Goal: Check status: Check status

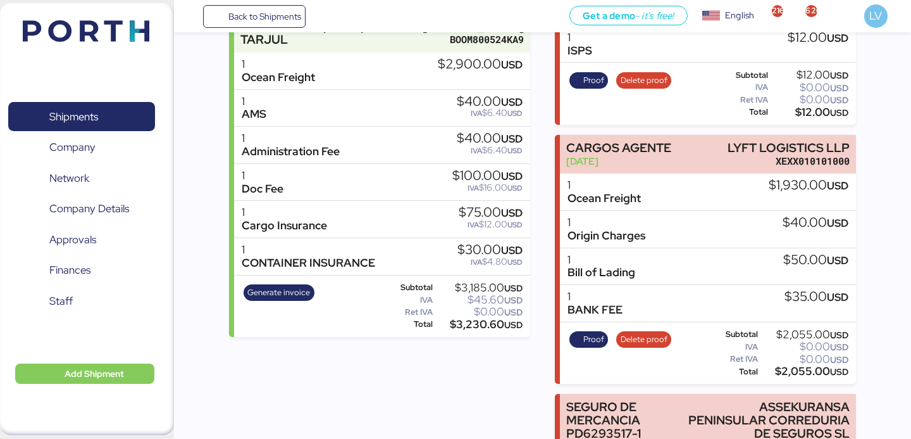
click at [284, 19] on span "Back to Shipments" at bounding box center [264, 16] width 73 height 15
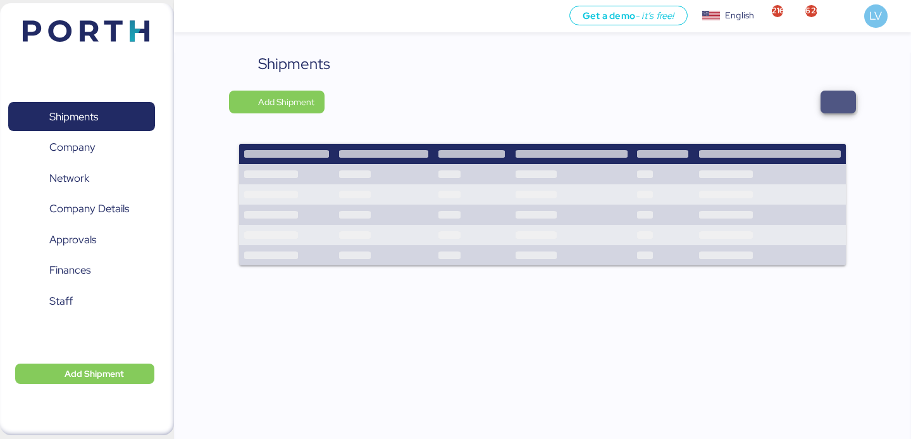
click at [835, 108] on span "button" at bounding box center [838, 102] width 15 height 18
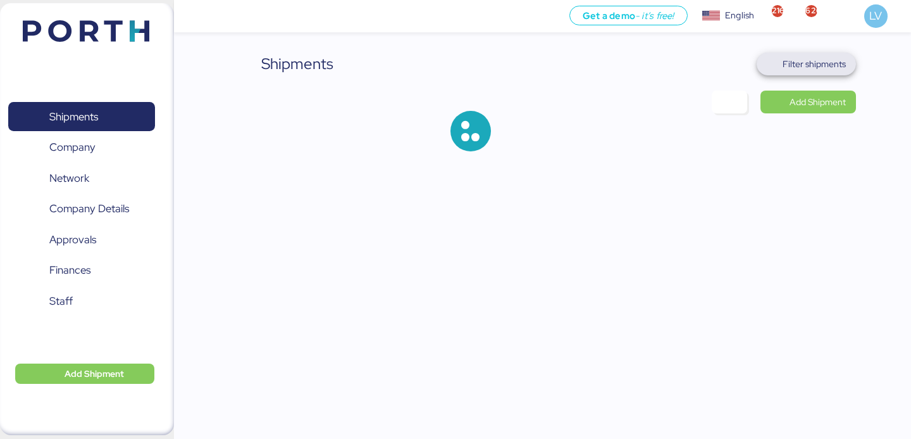
click at [827, 53] on span "Filter shipments" at bounding box center [806, 64] width 99 height 23
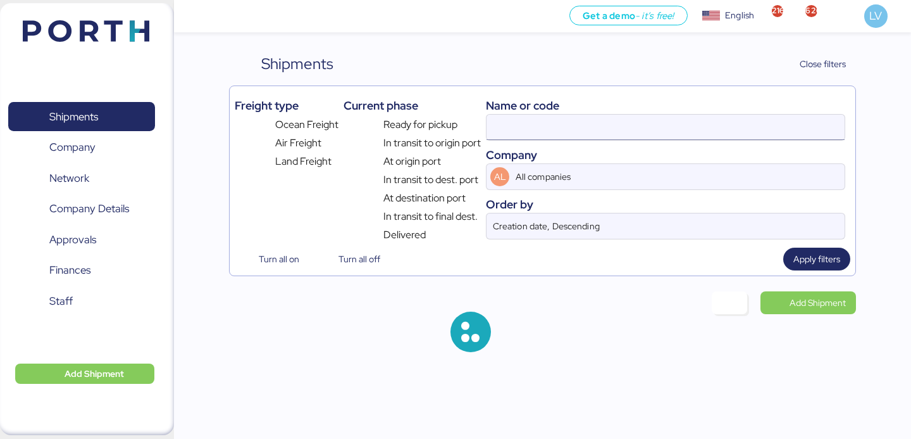
click at [706, 122] on input at bounding box center [666, 127] width 358 height 25
paste input "COSU6429466700"
type input "COSU6429466700"
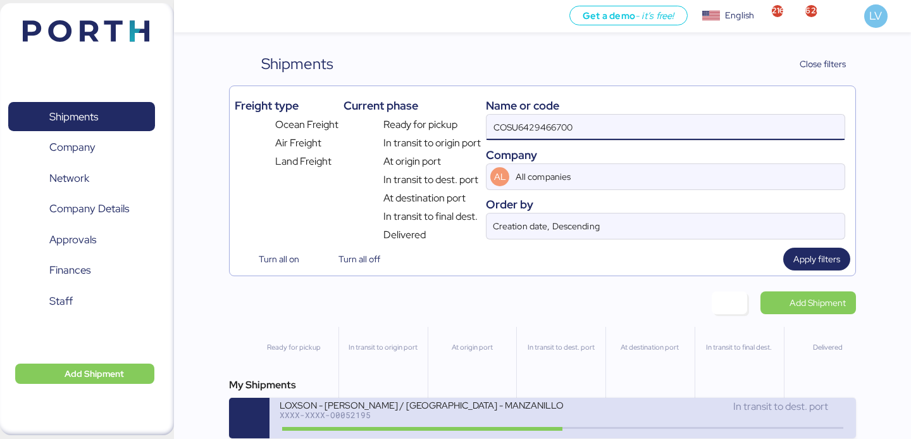
click at [477, 401] on div "LOXSON - [PERSON_NAME] / [GEOGRAPHIC_DATA] - MANZANILLO / MBL: COSU6429466700 -…" at bounding box center [421, 404] width 283 height 11
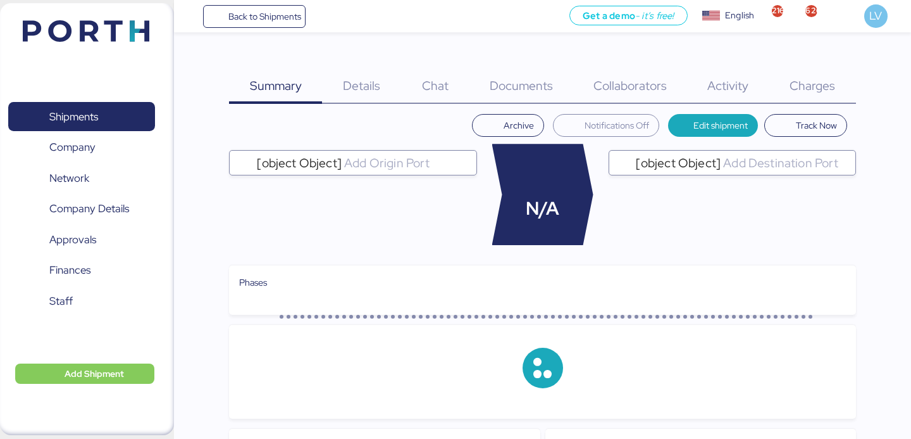
click at [808, 97] on div "Charges 0" at bounding box center [813, 78] width 87 height 51
